Goal: Find specific page/section: Find specific page/section

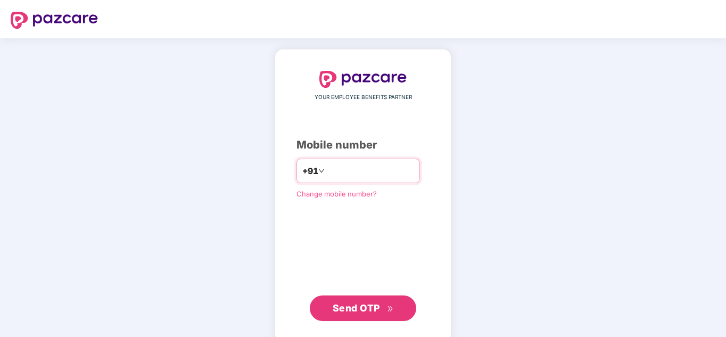
click at [327, 167] on input "number" at bounding box center [370, 170] width 87 height 17
type input "**********"
click at [359, 298] on button "Send OTP" at bounding box center [363, 308] width 106 height 26
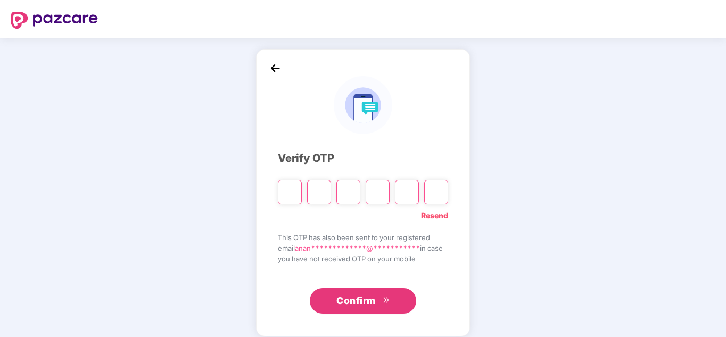
paste input "*"
type input "*"
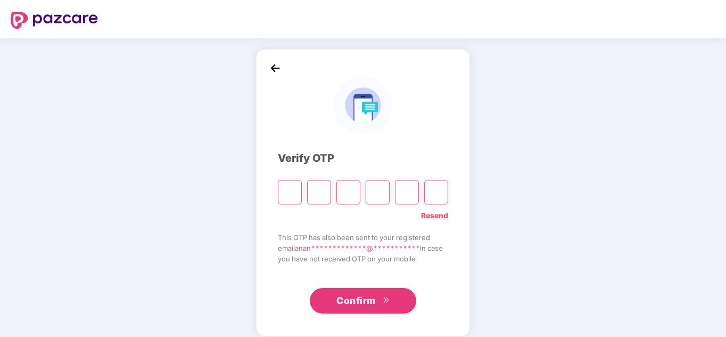
type input "*"
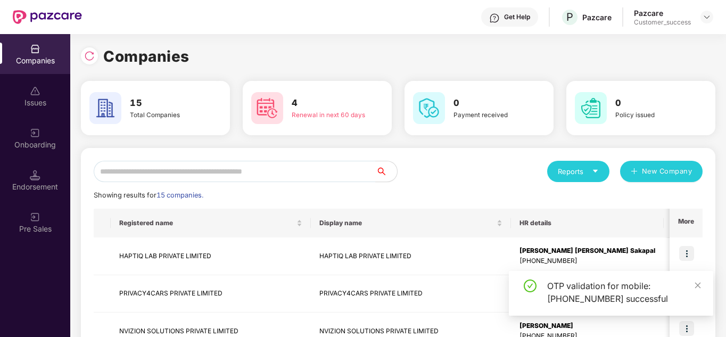
click at [452, 165] on div "Reports New Company" at bounding box center [550, 171] width 304 height 21
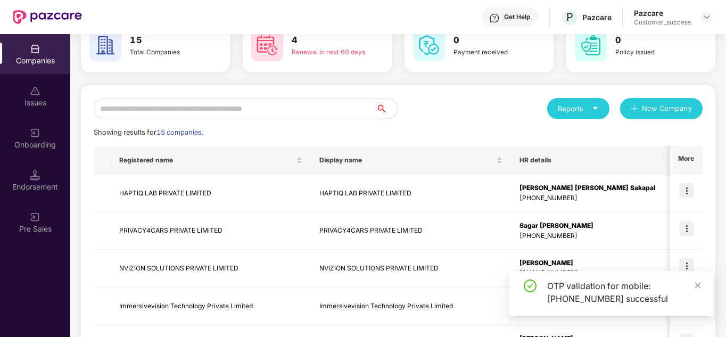
scroll to position [64, 0]
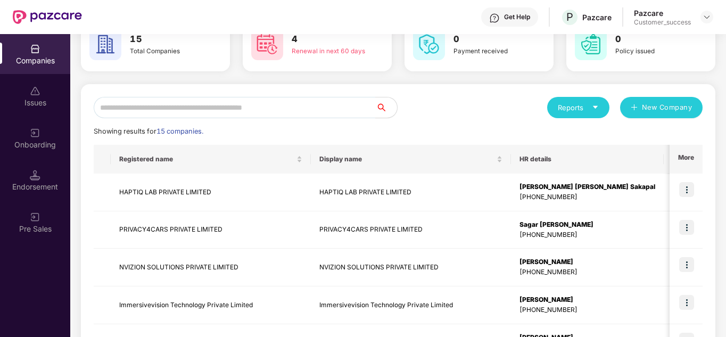
click at [472, 127] on div "Showing results for 15 companies." at bounding box center [398, 131] width 609 height 11
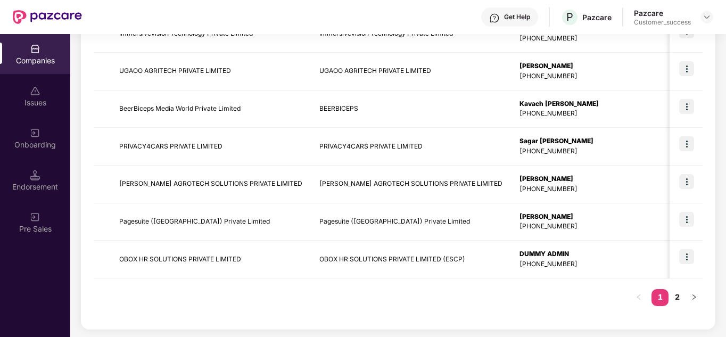
scroll to position [336, 0]
click at [674, 302] on link "2" at bounding box center [676, 296] width 17 height 16
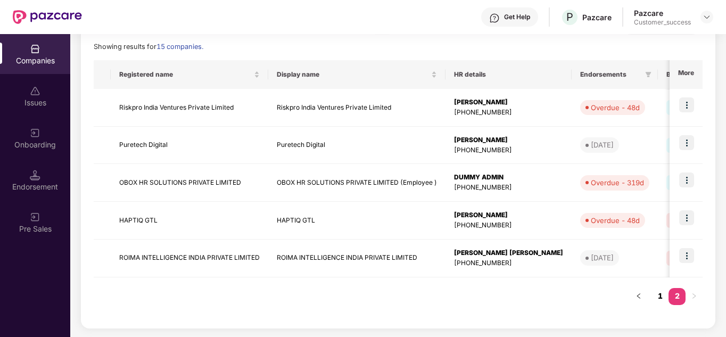
click at [663, 300] on link "1" at bounding box center [659, 296] width 17 height 16
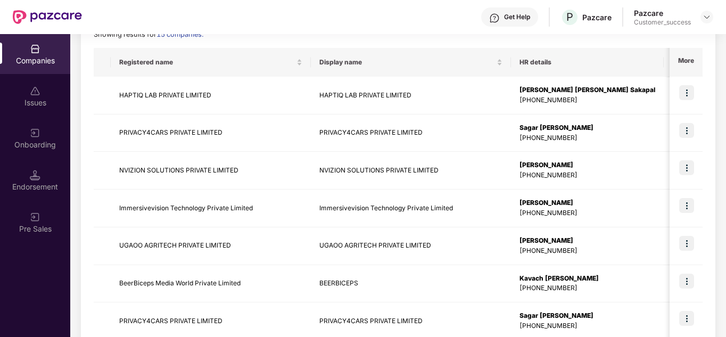
scroll to position [170, 0]
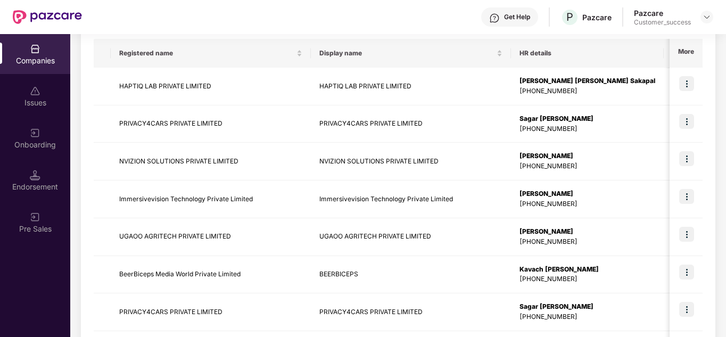
click at [713, 88] on div "Reports New Company Showing results for 15 companies. Registered name Display n…" at bounding box center [398, 236] width 634 height 517
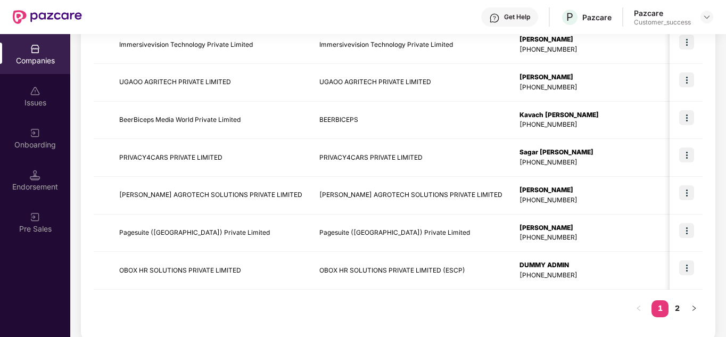
scroll to position [336, 0]
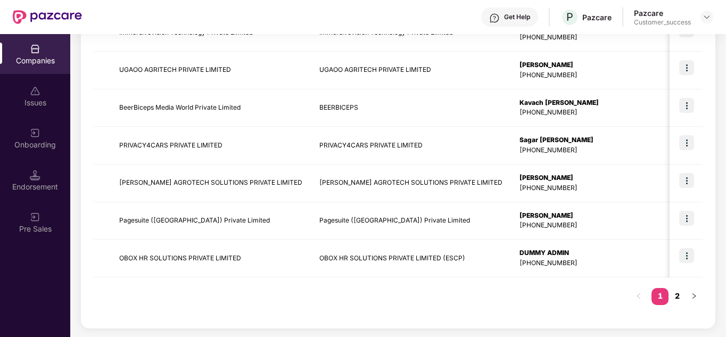
click at [672, 297] on link "2" at bounding box center [676, 296] width 17 height 16
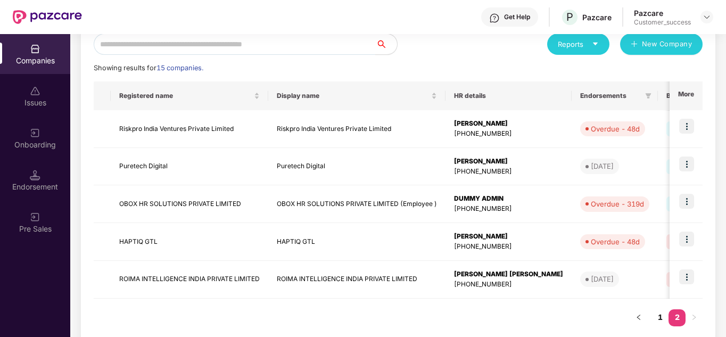
scroll to position [148, 0]
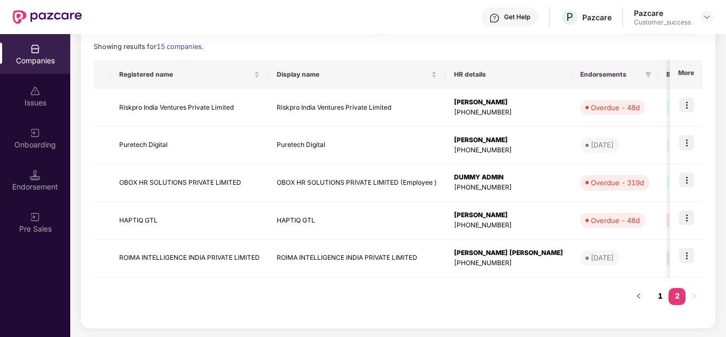
click at [659, 292] on link "1" at bounding box center [659, 296] width 17 height 16
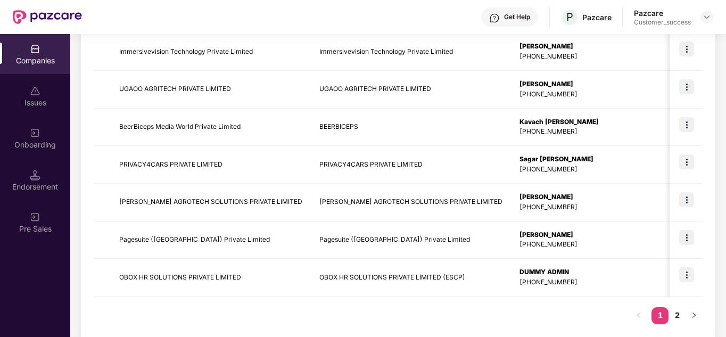
scroll to position [336, 0]
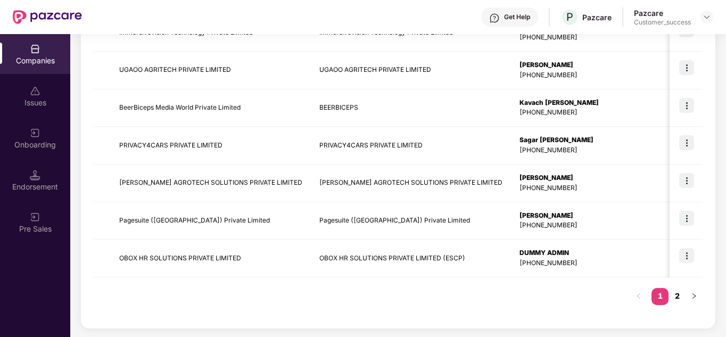
click at [677, 295] on link "2" at bounding box center [676, 296] width 17 height 16
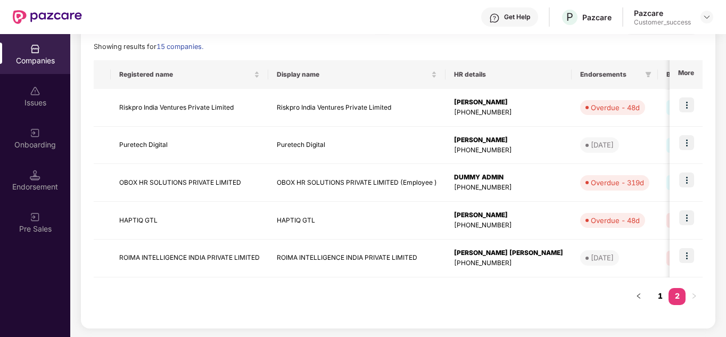
click at [660, 297] on link "1" at bounding box center [659, 296] width 17 height 16
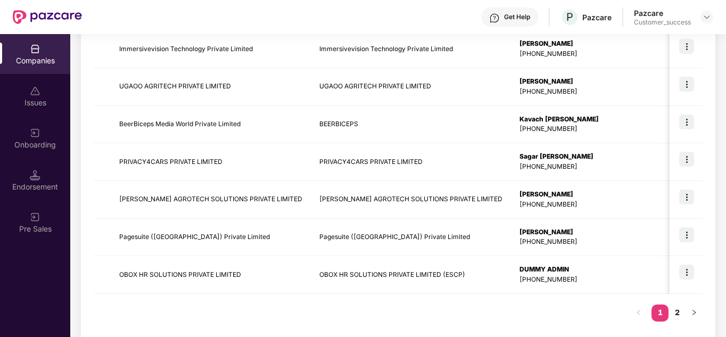
scroll to position [336, 0]
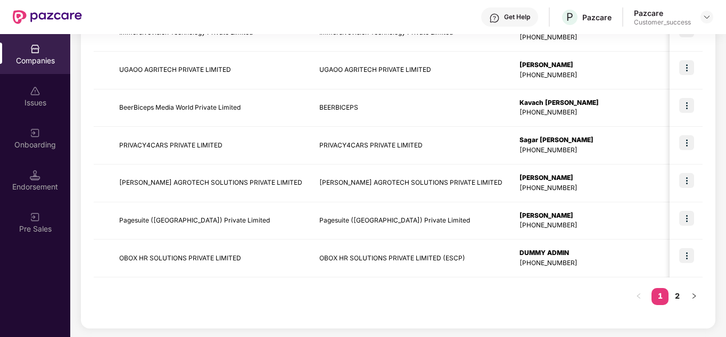
click at [541, 313] on div "Registered name Display name HR details Endorsements Benefits Earliest Renewal …" at bounding box center [398, 93] width 609 height 443
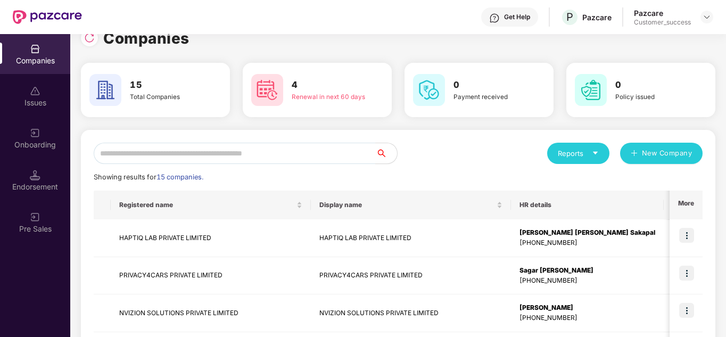
scroll to position [0, 0]
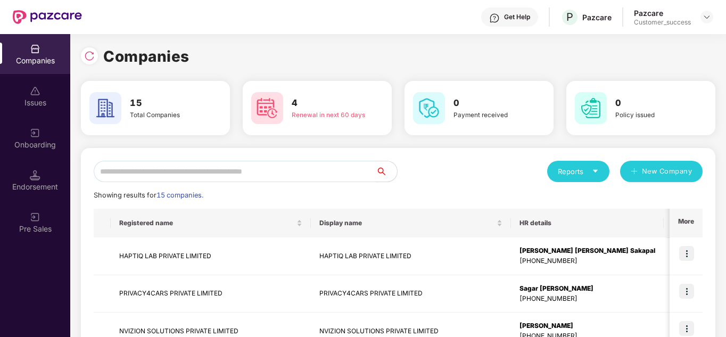
click at [501, 167] on div "Reports New Company" at bounding box center [550, 171] width 304 height 21
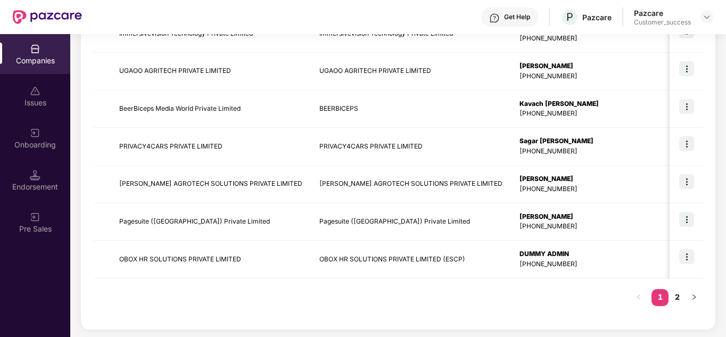
scroll to position [336, 0]
click at [682, 291] on link "2" at bounding box center [676, 296] width 17 height 16
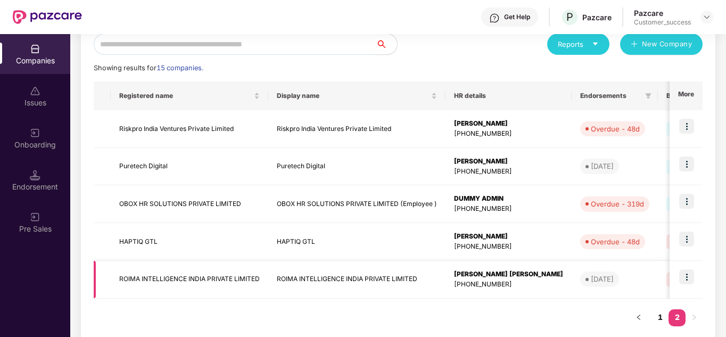
scroll to position [148, 0]
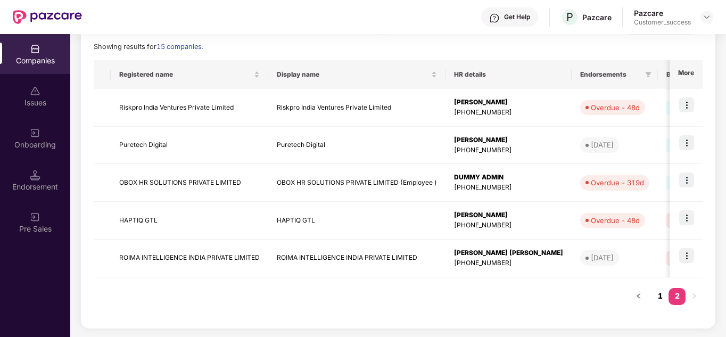
click at [659, 297] on link "1" at bounding box center [659, 296] width 17 height 16
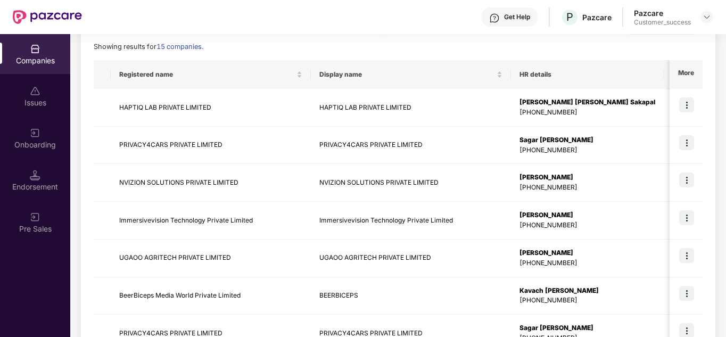
click at [452, 49] on div "Showing results for 15 companies." at bounding box center [398, 46] width 609 height 11
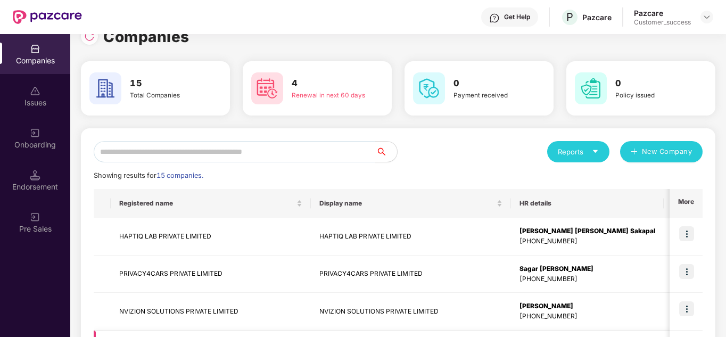
scroll to position [0, 0]
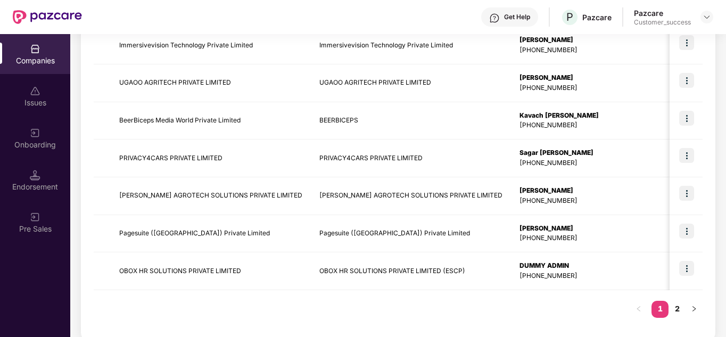
scroll to position [336, 0]
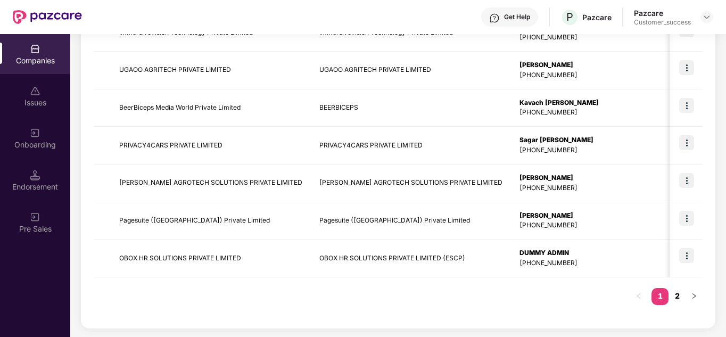
click at [674, 297] on link "2" at bounding box center [676, 296] width 17 height 16
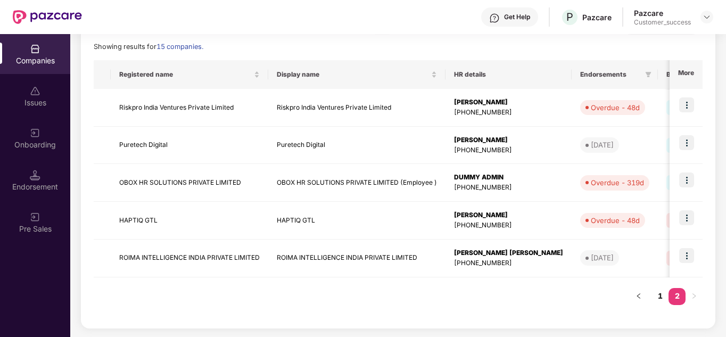
scroll to position [148, 0]
click at [684, 256] on img at bounding box center [686, 255] width 15 height 15
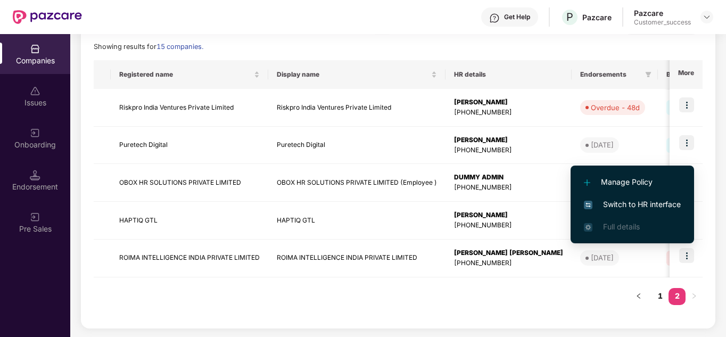
click at [630, 205] on span "Switch to HR interface" at bounding box center [632, 204] width 97 height 12
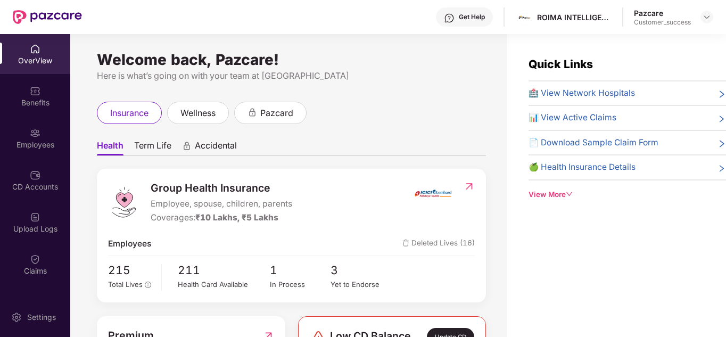
click at [431, 152] on ul "Health Term Life Accidental" at bounding box center [291, 145] width 389 height 21
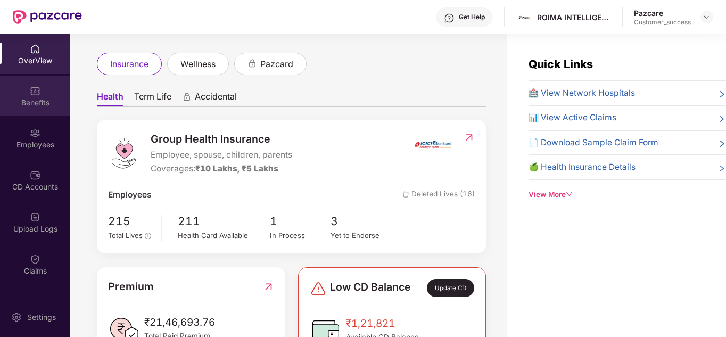
scroll to position [0, 0]
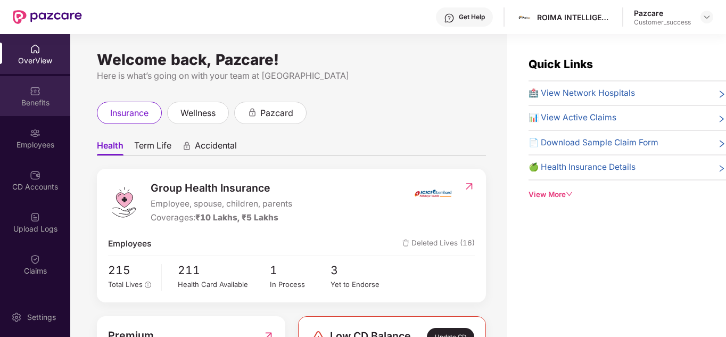
click at [38, 106] on div "Benefits" at bounding box center [35, 102] width 70 height 11
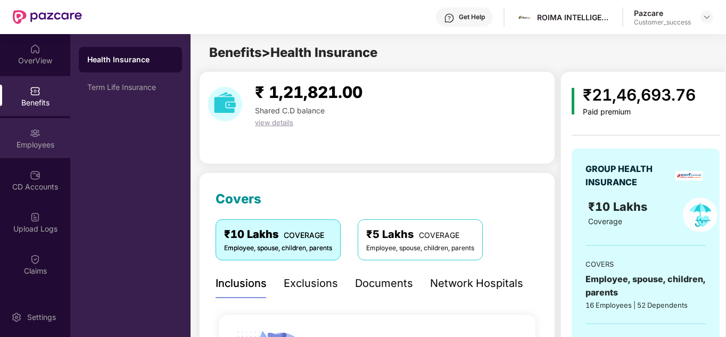
click at [38, 140] on div "Employees" at bounding box center [35, 144] width 70 height 11
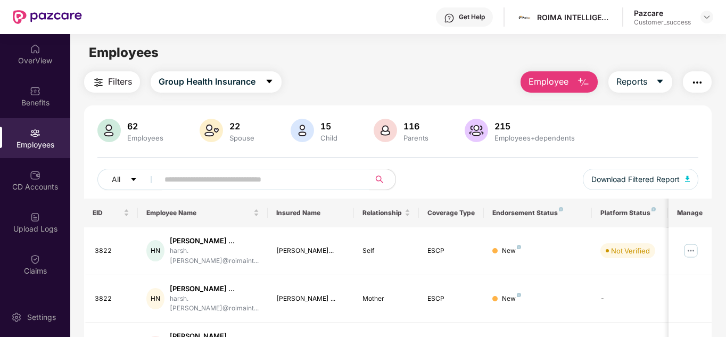
click at [460, 184] on div "All Download Filtered Report" at bounding box center [397, 184] width 601 height 30
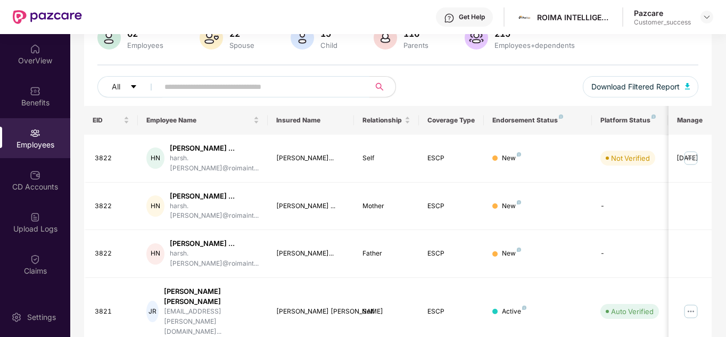
scroll to position [106, 0]
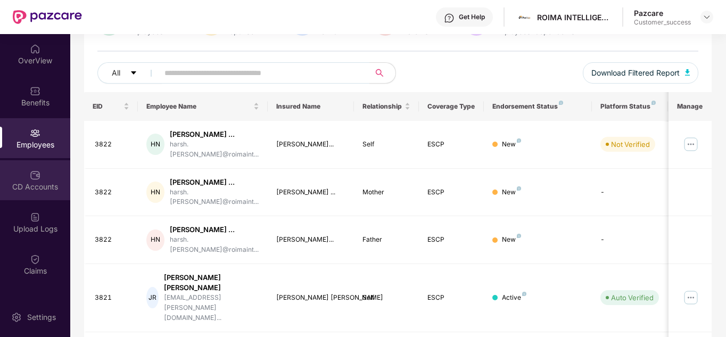
click at [32, 183] on div "CD Accounts" at bounding box center [35, 186] width 70 height 11
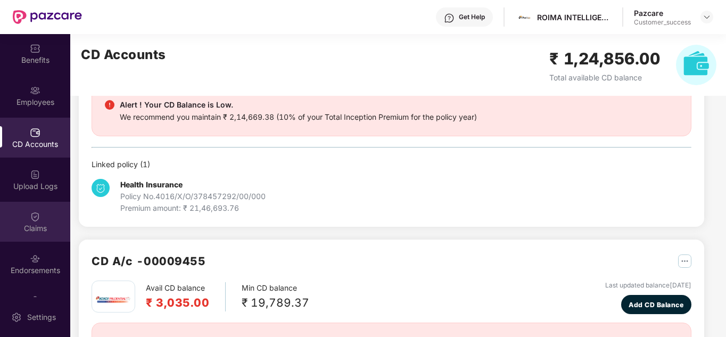
scroll to position [64, 0]
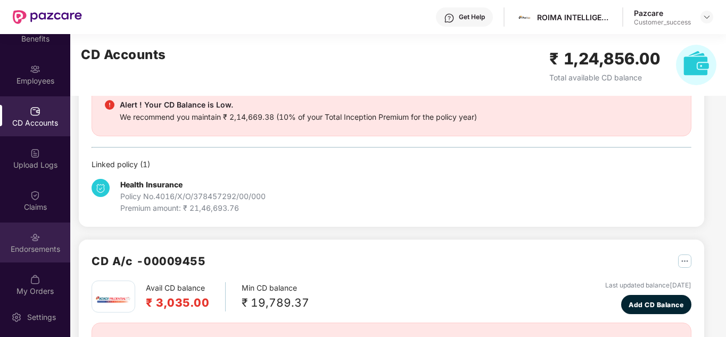
click at [32, 232] on img at bounding box center [35, 237] width 11 height 11
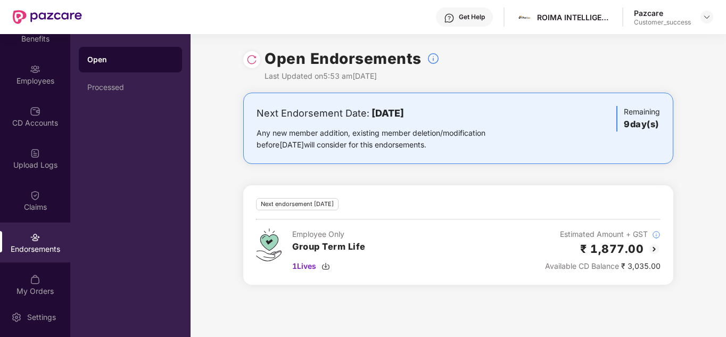
click at [252, 170] on div "Next Endorsement Date: [DATE] Any new member addition, existing member deletion…" at bounding box center [457, 195] width 535 height 205
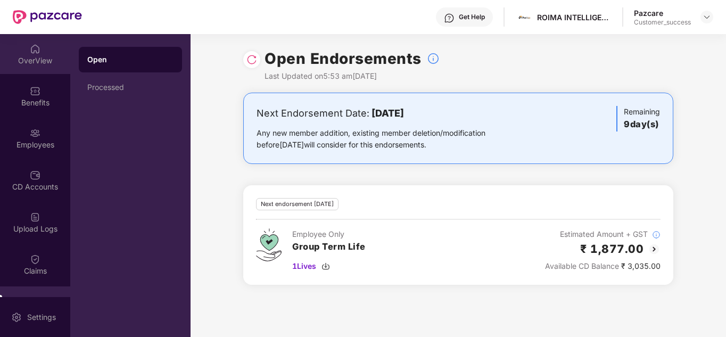
click at [40, 51] on div "OverView" at bounding box center [35, 54] width 70 height 40
